Goal: Check status: Check status

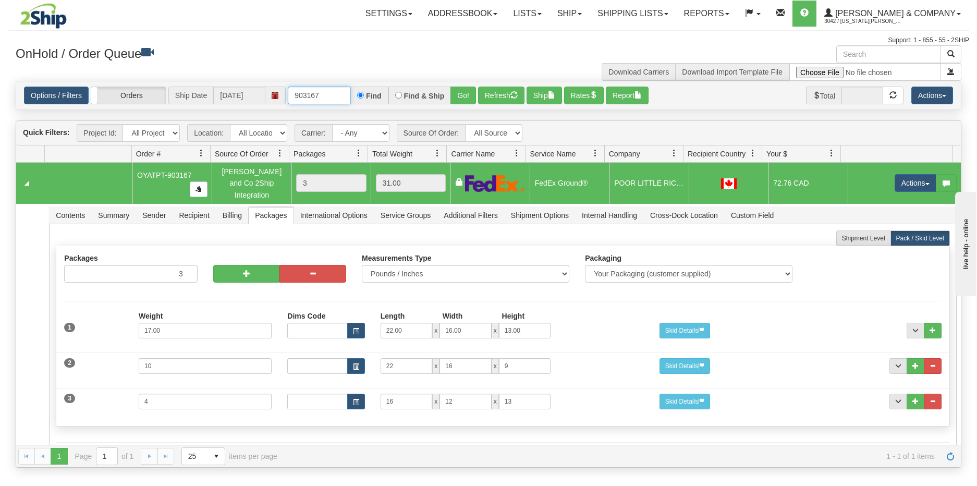
drag, startPoint x: 334, startPoint y: 102, endPoint x: 288, endPoint y: 102, distance: 45.9
click at [288, 102] on input "903167" at bounding box center [319, 96] width 63 height 18
click at [468, 95] on button "Go!" at bounding box center [463, 96] width 26 height 18
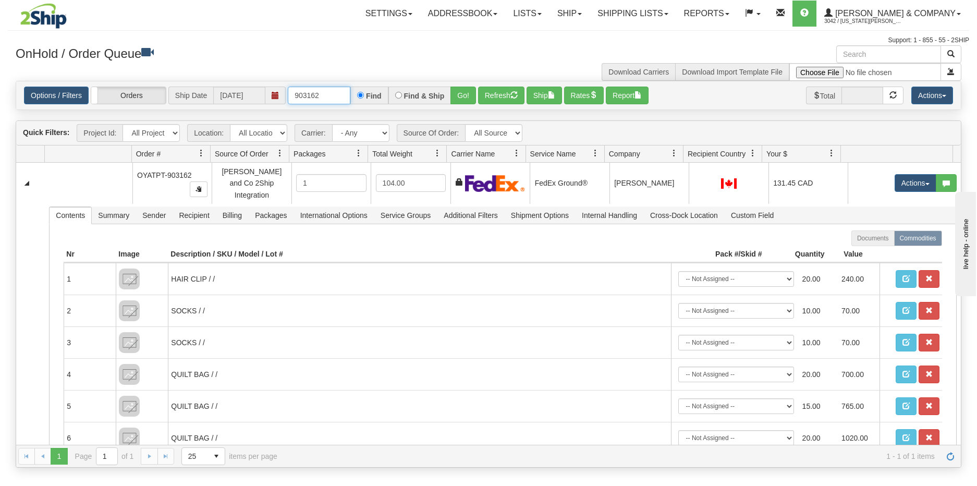
click at [325, 99] on input "903162" at bounding box center [319, 96] width 63 height 18
click at [459, 97] on button "Go!" at bounding box center [463, 96] width 26 height 18
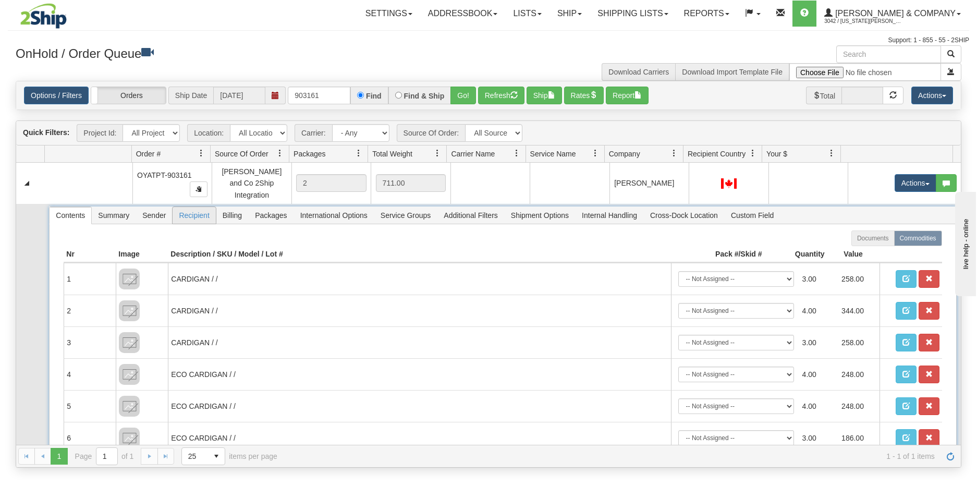
click at [191, 209] on span "Recipient" at bounding box center [194, 215] width 43 height 17
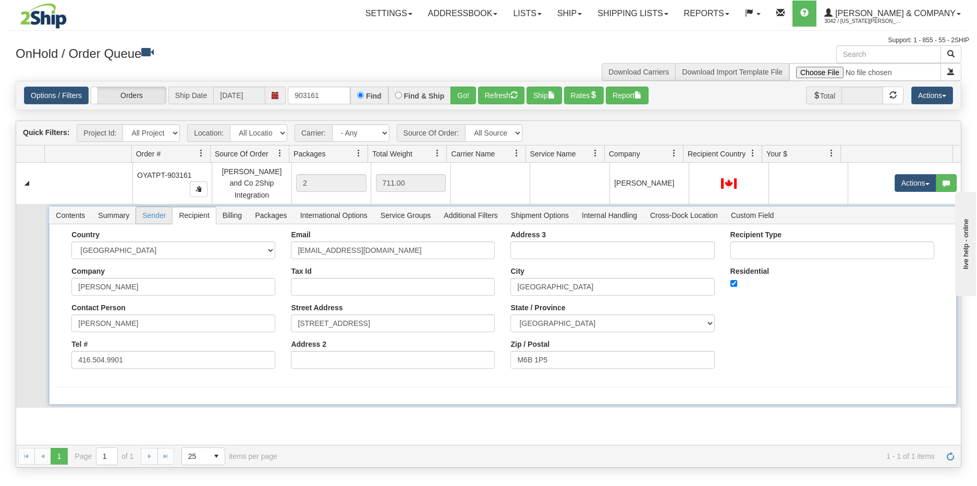
click at [153, 209] on span "Sender" at bounding box center [154, 215] width 36 height 17
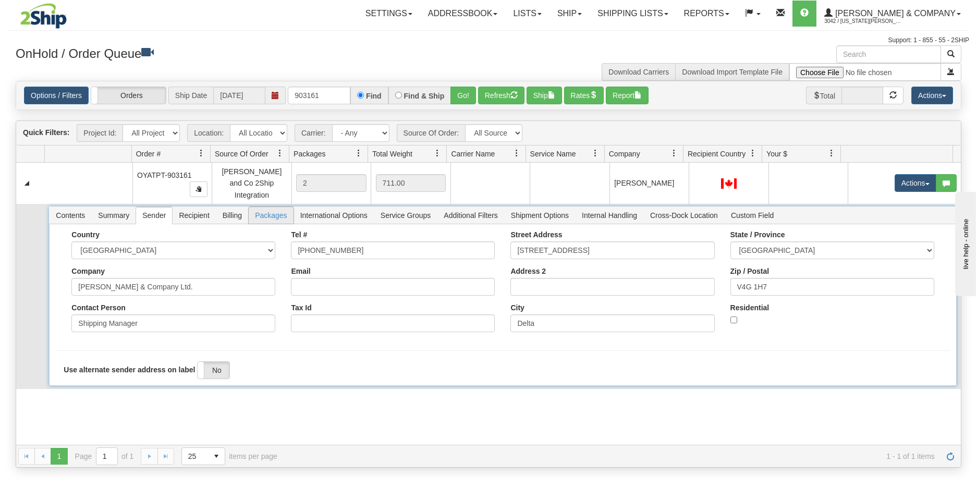
click at [259, 209] on span "Packages" at bounding box center [271, 215] width 44 height 17
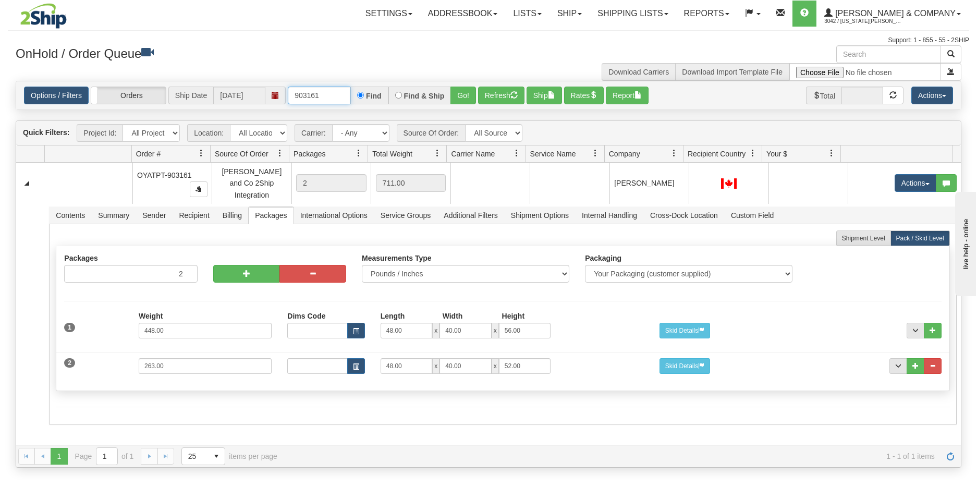
click at [341, 98] on input "903161" at bounding box center [319, 96] width 63 height 18
click at [461, 90] on button "Go!" at bounding box center [463, 96] width 26 height 18
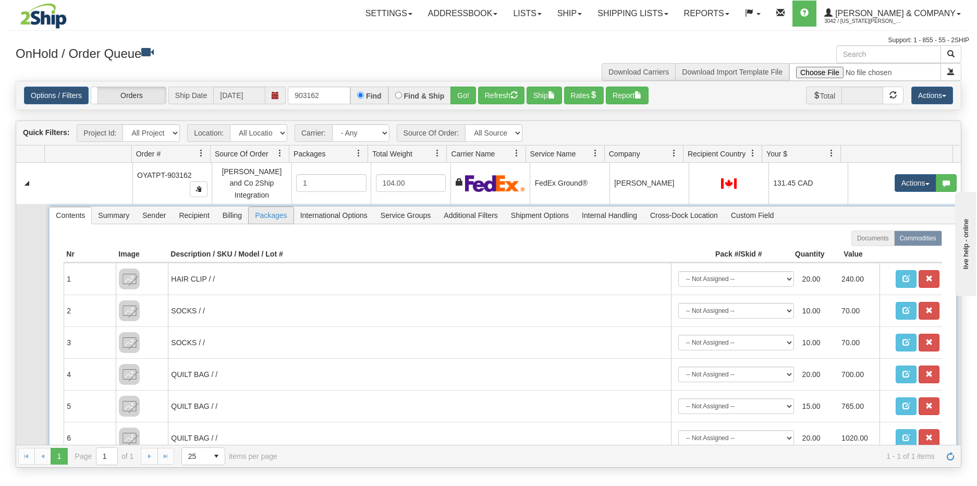
click at [272, 207] on span "Packages" at bounding box center [271, 215] width 44 height 17
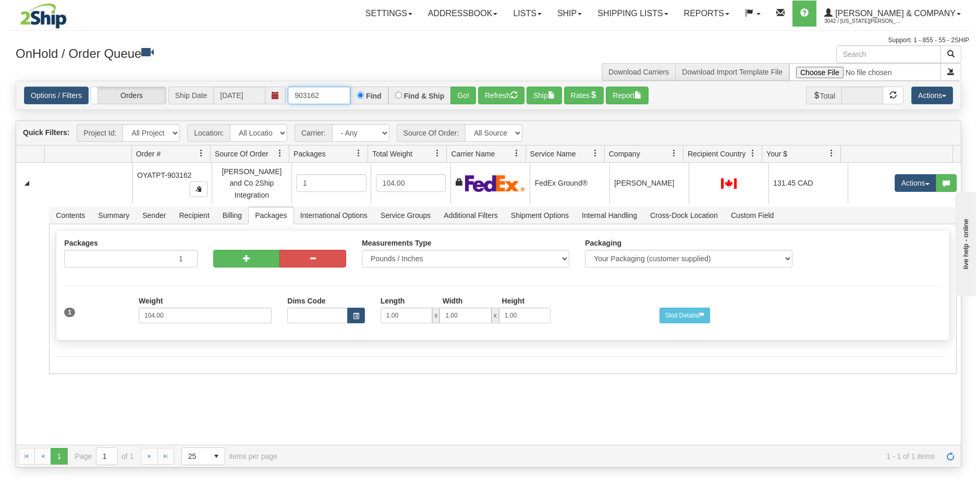
click at [342, 92] on input "903162" at bounding box center [319, 96] width 63 height 18
type input "903161"
click at [467, 94] on button "Go!" at bounding box center [463, 96] width 26 height 18
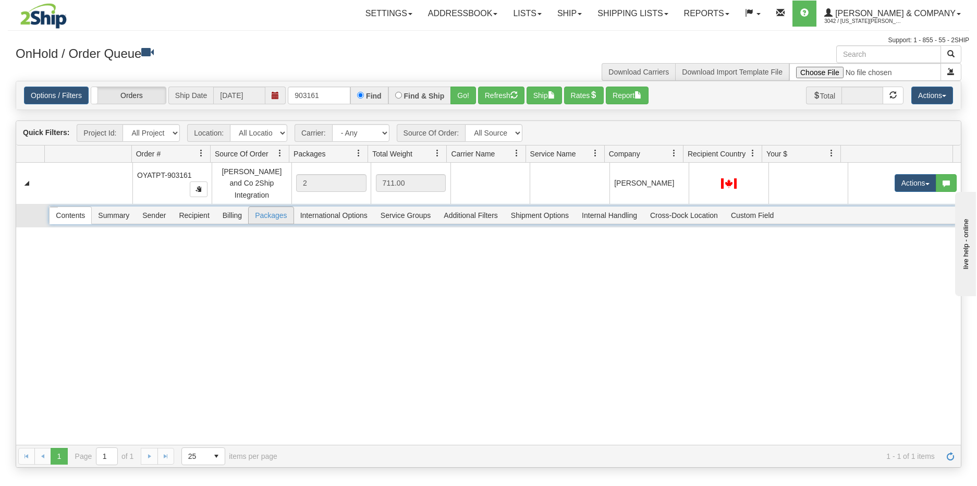
click at [265, 207] on span "Packages" at bounding box center [271, 215] width 44 height 17
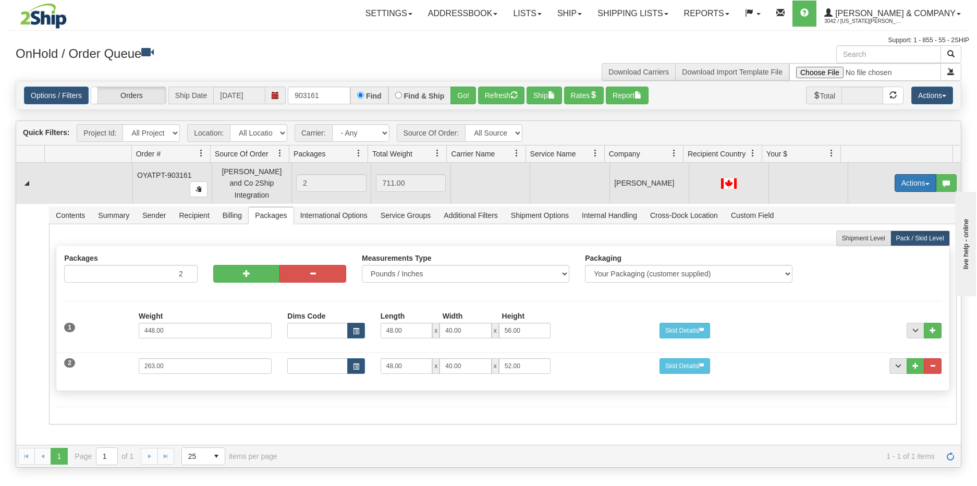
click at [915, 174] on button "Actions" at bounding box center [916, 183] width 42 height 18
click at [893, 226] on span "Rate All Services" at bounding box center [894, 230] width 63 height 8
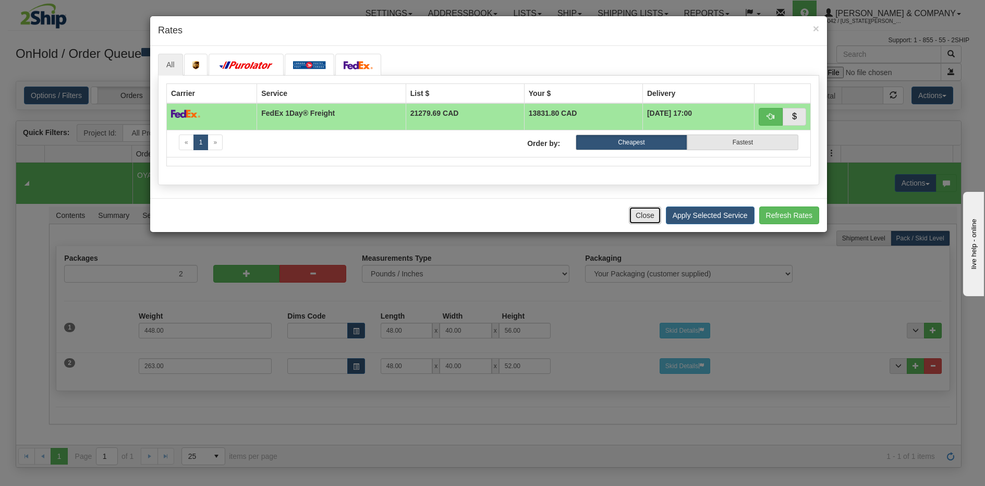
click at [644, 219] on button "Close" at bounding box center [645, 215] width 32 height 18
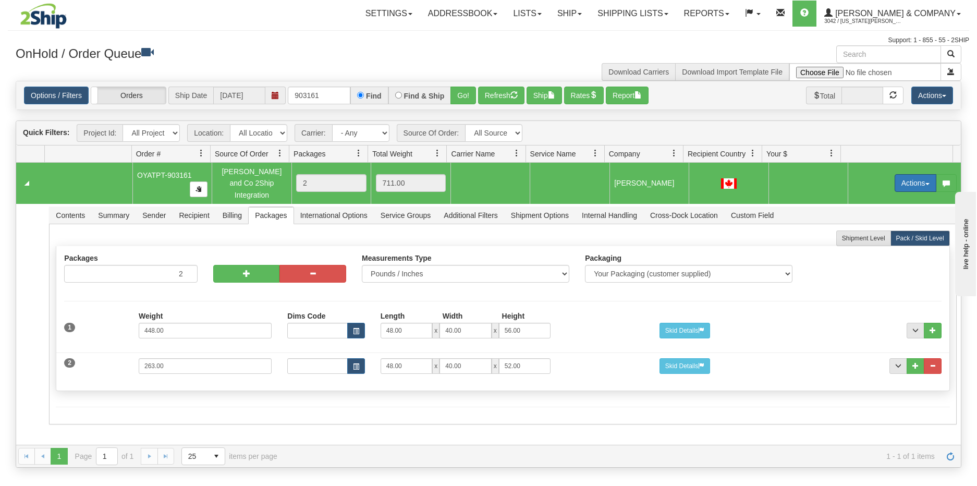
click at [908, 181] on button "Actions" at bounding box center [916, 183] width 42 height 18
click at [871, 226] on span "Rate All Services" at bounding box center [894, 230] width 63 height 8
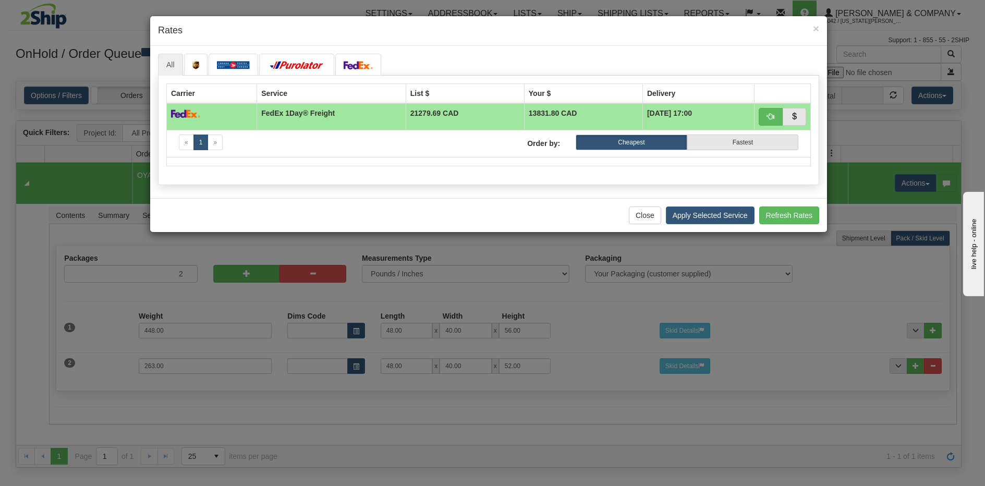
click at [592, 300] on div "× Rates All" at bounding box center [492, 243] width 985 height 486
click at [642, 219] on button "Close" at bounding box center [645, 215] width 32 height 18
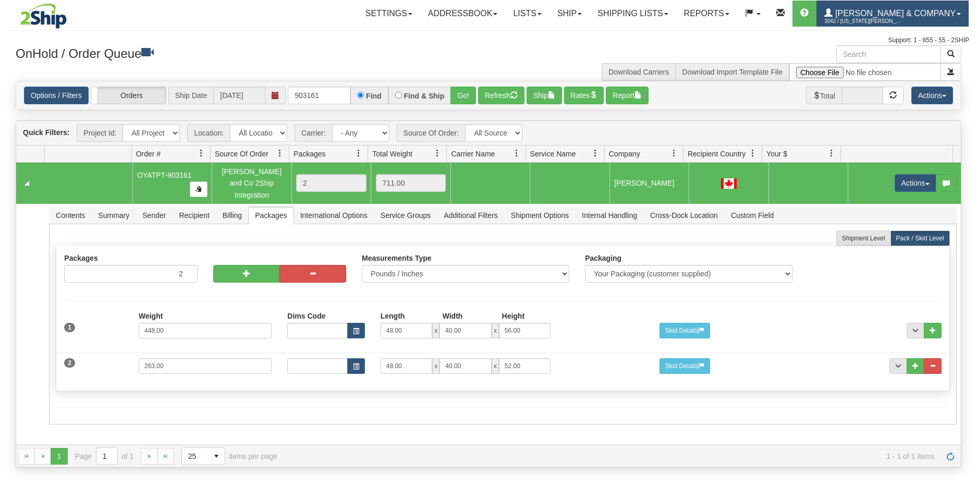
click at [906, 15] on span "[PERSON_NAME] & Company" at bounding box center [894, 13] width 123 height 9
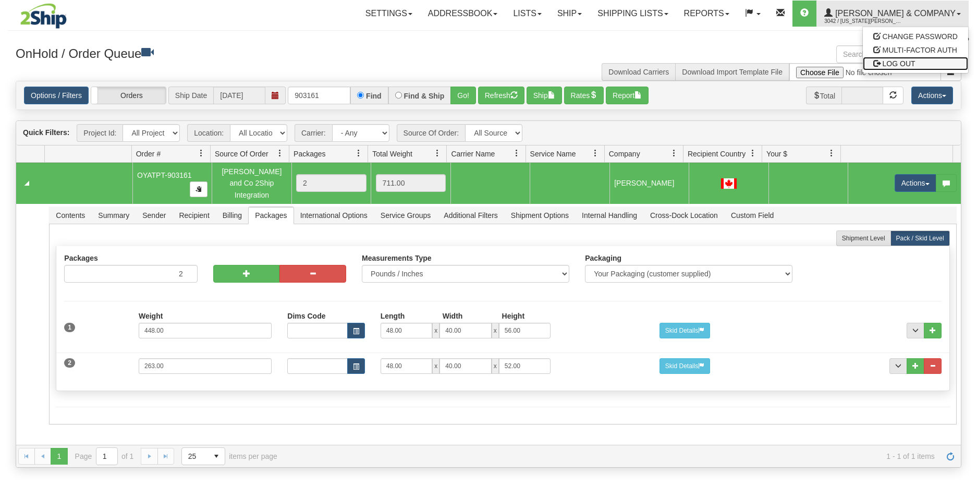
click at [899, 61] on span "LOG OUT" at bounding box center [899, 63] width 33 height 8
